Goal: Information Seeking & Learning: Find specific fact

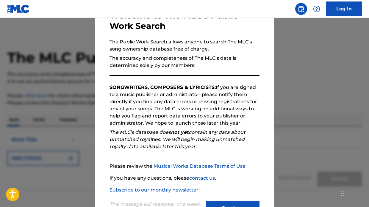
scroll to position [65, 0]
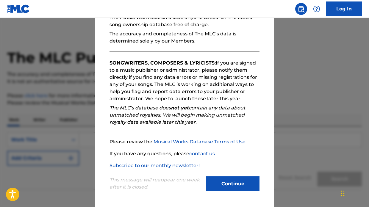
click at [234, 186] on button "Continue" at bounding box center [233, 183] width 54 height 15
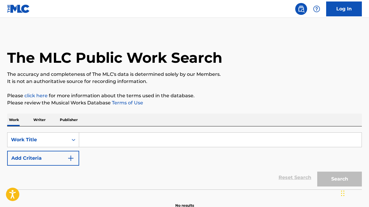
click at [154, 138] on input "Search Form" at bounding box center [220, 140] width 282 height 14
paste input "Dawg These Hoes"
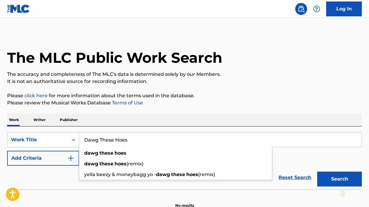
type input "Dawg These Hoes"
click at [50, 179] on div "Reset Search Search" at bounding box center [184, 178] width 355 height 24
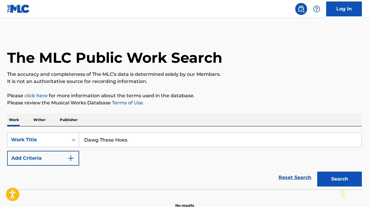
click at [80, 159] on div "SearchWithCriteria195c6134-4f72-4391-9958-bb348fbeb569 Work Title Dawg These Ho…" at bounding box center [184, 148] width 355 height 33
click at [75, 159] on button "Add Criteria" at bounding box center [43, 158] width 72 height 15
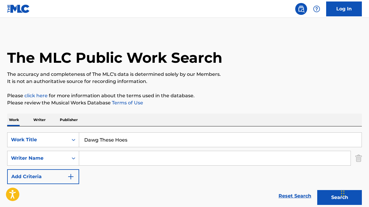
click at [96, 159] on input "Search Form" at bounding box center [214, 158] width 271 height 14
paste input ""[PERSON_NAME]""
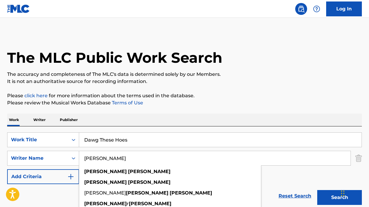
type input "[PERSON_NAME]"
click at [317, 190] on button "Search" at bounding box center [339, 197] width 45 height 15
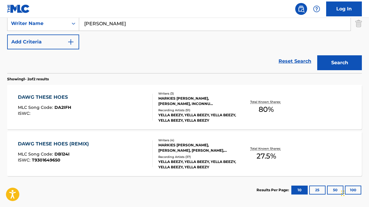
scroll to position [135, 0]
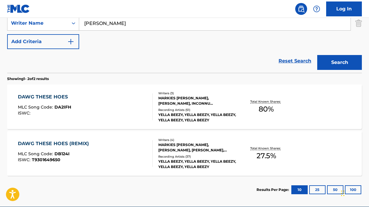
click at [129, 188] on section "Results Per Page: 10 25 50 100" at bounding box center [184, 190] width 355 height 28
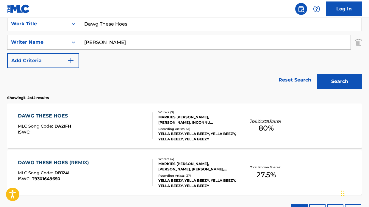
scroll to position [76, 0]
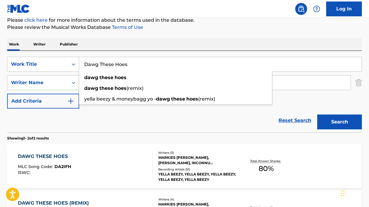
drag, startPoint x: 151, startPoint y: 62, endPoint x: 143, endPoint y: 57, distance: 9.5
click at [143, 57] on div "Dawg These Hoes dawg these hoes dawg these hoes (remix) [PERSON_NAME] & moneyba…" at bounding box center [220, 64] width 283 height 15
paste input "Ride"
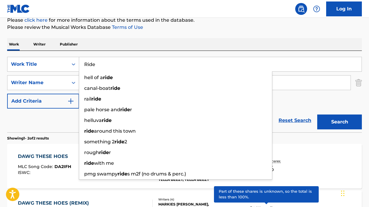
type input "Ride"
click at [41, 128] on div "Reset Search Search" at bounding box center [184, 121] width 355 height 24
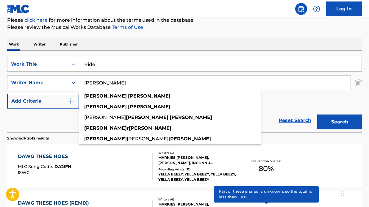
drag, startPoint x: 131, startPoint y: 88, endPoint x: 110, endPoint y: 77, distance: 23.7
click at [110, 77] on input "[PERSON_NAME]" at bounding box center [214, 83] width 271 height 14
paste input "[PERSON_NAME]|[PERSON_NAME] [PERSON_NAME]|[PERSON_NAME]|[PERSON_NAME]|[PERSON_N…"
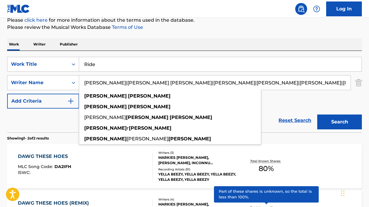
scroll to position [0, 867]
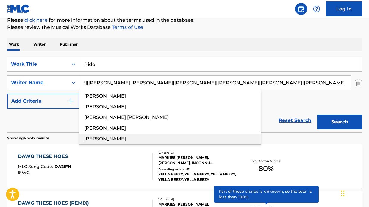
drag, startPoint x: 90, startPoint y: 83, endPoint x: 195, endPoint y: 134, distance: 116.6
click at [195, 90] on div "[PERSON_NAME]|[PERSON_NAME] [PERSON_NAME]|[PERSON_NAME]|[PERSON_NAME]|[PERSON_N…" at bounding box center [214, 83] width 271 height 14
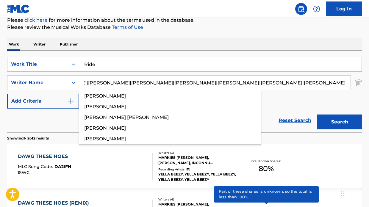
scroll to position [0, 613]
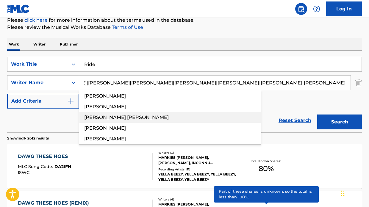
drag, startPoint x: 99, startPoint y: 83, endPoint x: 205, endPoint y: 111, distance: 109.7
click at [205, 90] on div "[PERSON_NAME]|[PERSON_NAME] [PERSON_NAME]|[PERSON_NAME]|[PERSON_NAME]|[PERSON_N…" at bounding box center [214, 83] width 271 height 14
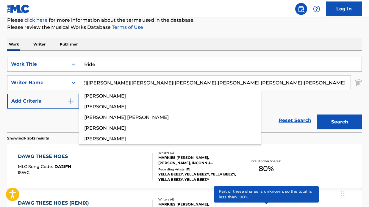
scroll to position [0, 367]
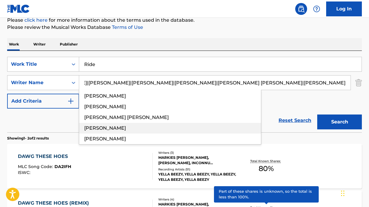
drag, startPoint x: 88, startPoint y: 84, endPoint x: 234, endPoint y: 111, distance: 148.5
click at [234, 90] on div "[PERSON_NAME]|[PERSON_NAME] [PERSON_NAME]|[PERSON_NAME]|[PERSON_NAME]|[PERSON_N…" at bounding box center [214, 83] width 271 height 14
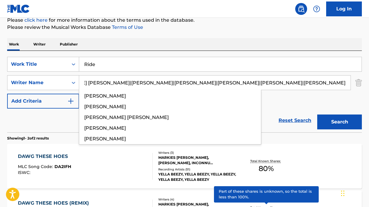
scroll to position [0, 109]
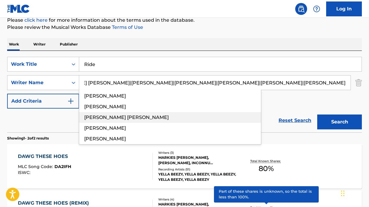
drag, startPoint x: 113, startPoint y: 83, endPoint x: 231, endPoint y: 109, distance: 119.9
click at [228, 90] on div "[PERSON_NAME]|[PERSON_NAME] [PERSON_NAME]|[PERSON_NAME]|[PERSON_NAME]|[PERSON_N…" at bounding box center [214, 83] width 271 height 14
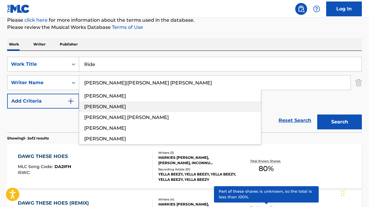
scroll to position [0, 0]
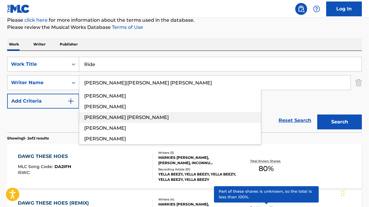
drag, startPoint x: 160, startPoint y: 84, endPoint x: 254, endPoint y: 116, distance: 100.1
click at [254, 90] on div "[PERSON_NAME]|[PERSON_NAME] [PERSON_NAME] [PERSON_NAME] [PERSON_NAME] [PERSON_N…" at bounding box center [214, 83] width 271 height 14
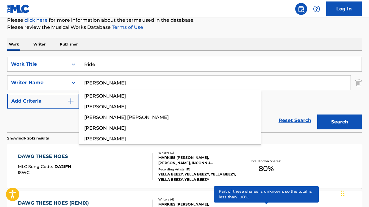
type input "[PERSON_NAME]"
click at [317, 115] on button "Search" at bounding box center [339, 122] width 45 height 15
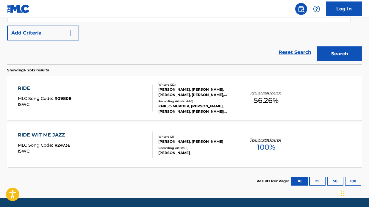
scroll to position [144, 0]
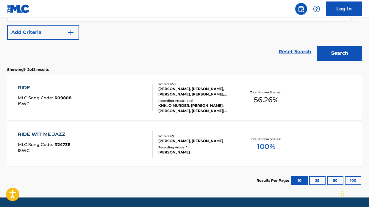
click at [194, 110] on div "KNK, C-MURDER, [PERSON_NAME], [PERSON_NAME], [PERSON_NAME]|[PERSON_NAME]|SHLOHMO" at bounding box center [197, 108] width 79 height 11
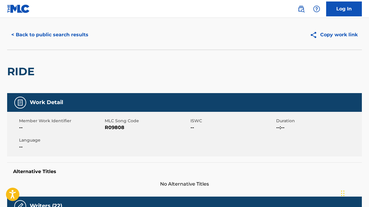
scroll to position [15, 0]
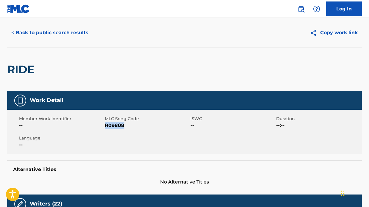
drag, startPoint x: 106, startPoint y: 126, endPoint x: 129, endPoint y: 126, distance: 22.9
click at [129, 126] on span "R09808" at bounding box center [147, 125] width 84 height 7
copy span "R09808"
